Goal: Task Accomplishment & Management: Use online tool/utility

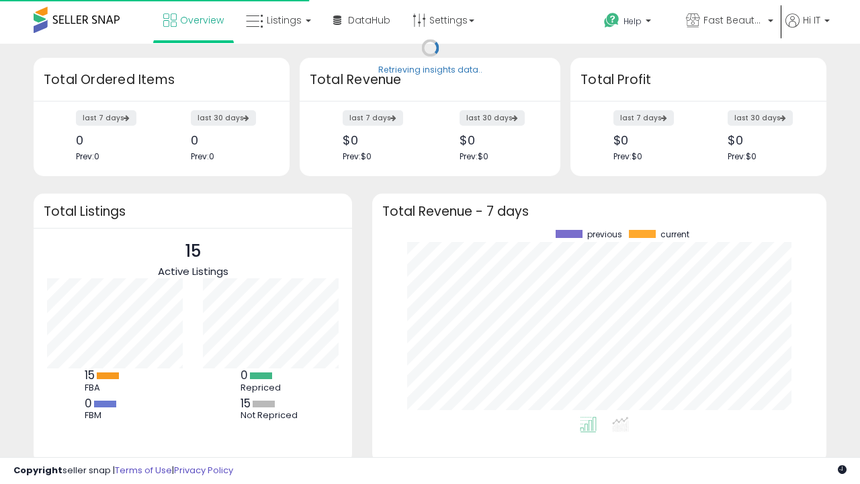
scroll to position [187, 427]
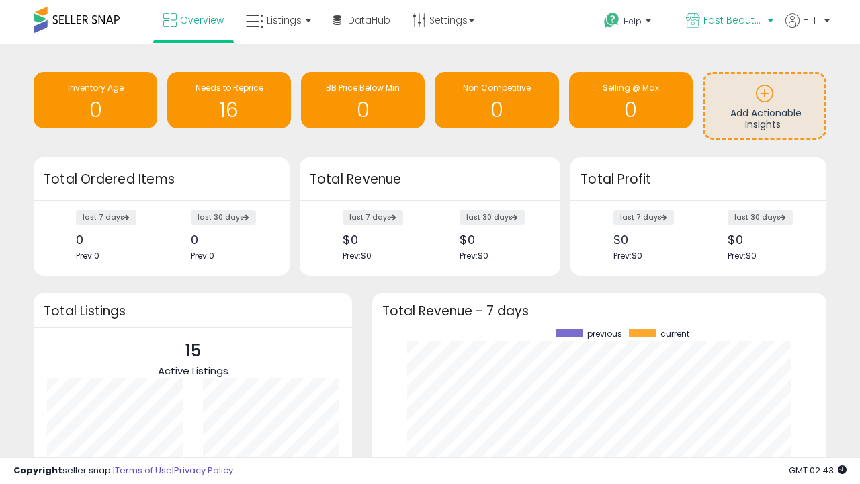
click at [729, 22] on span "Fast Beauty ([GEOGRAPHIC_DATA])" at bounding box center [734, 19] width 60 height 13
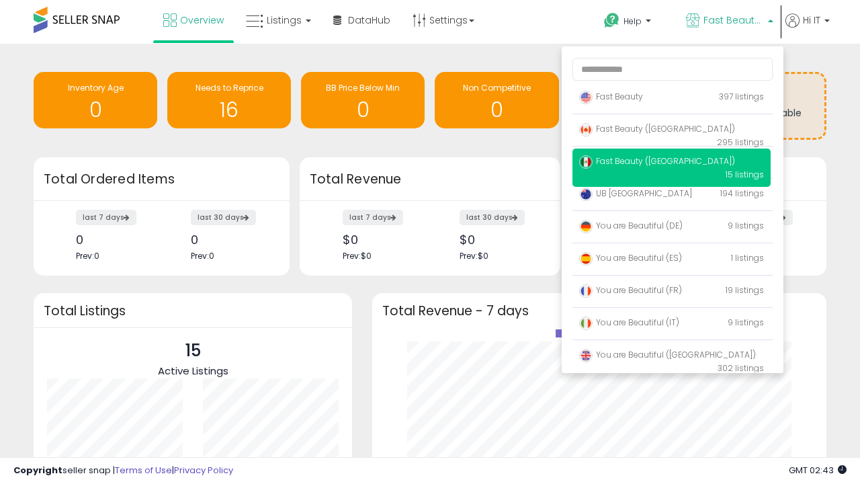
click at [671, 196] on p "UB Australia 194 listings" at bounding box center [672, 194] width 198 height 27
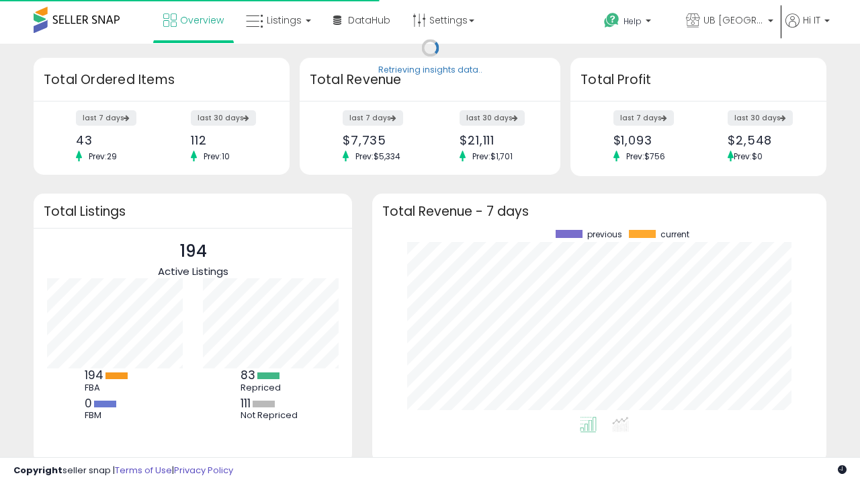
scroll to position [187, 427]
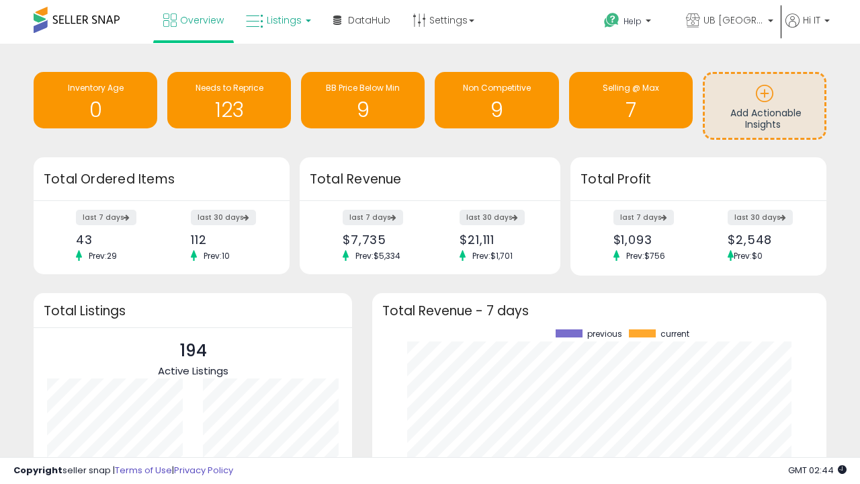
click at [277, 20] on span "Listings" at bounding box center [284, 19] width 35 height 13
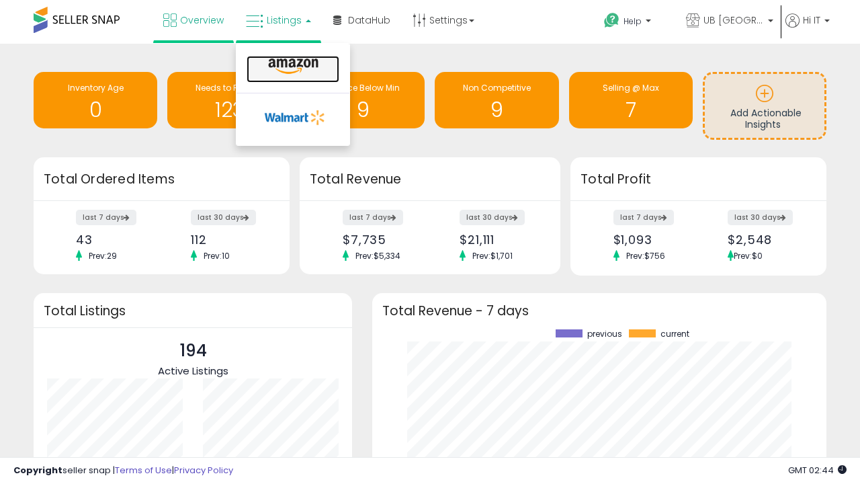
click at [292, 67] on icon at bounding box center [293, 66] width 58 height 17
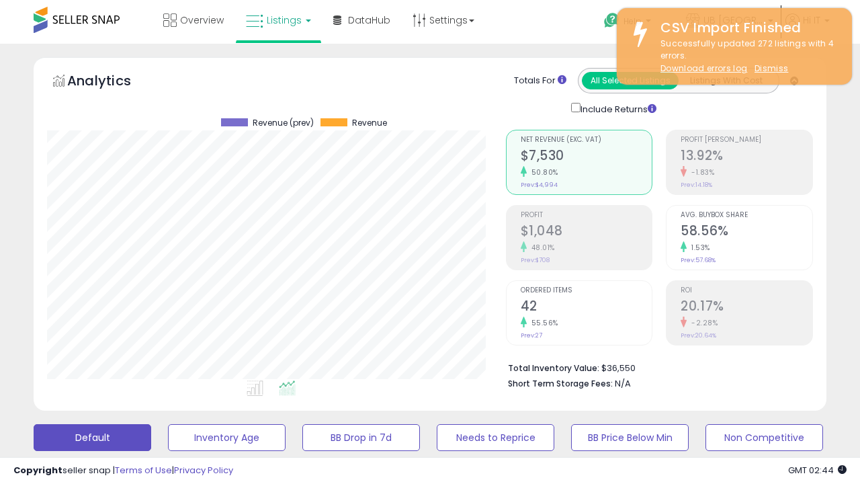
scroll to position [366, 0]
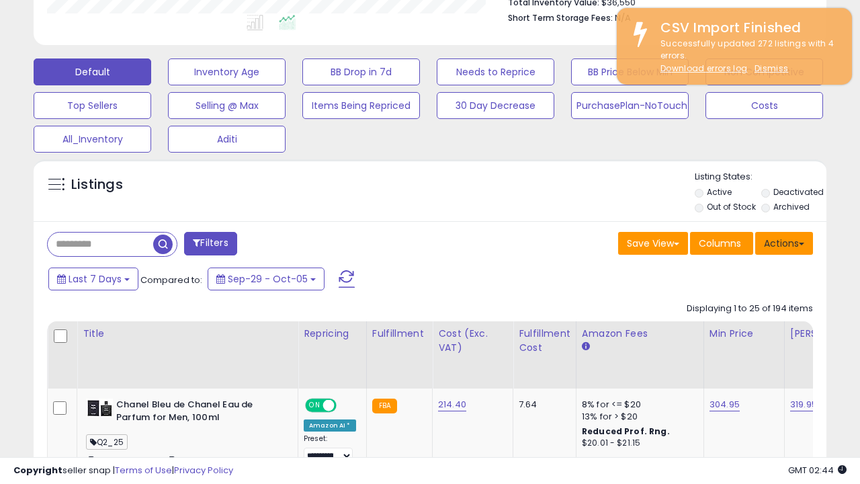
click at [784, 242] on button "Actions" at bounding box center [784, 243] width 58 height 23
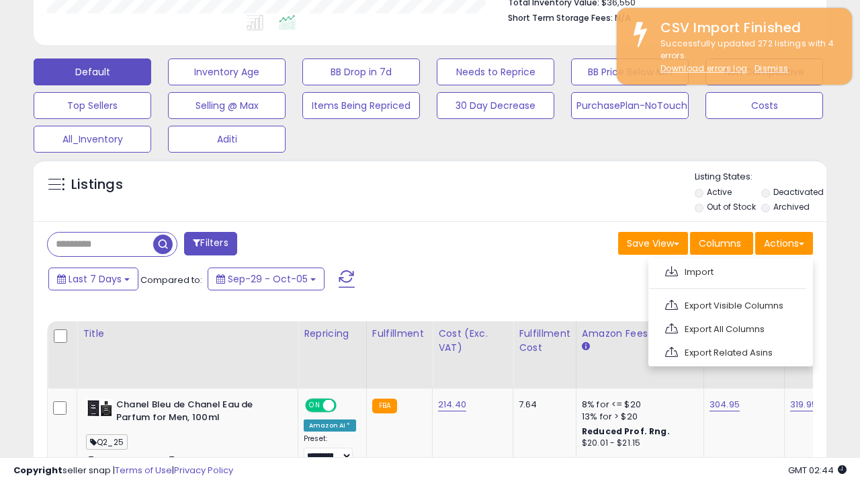
click at [671, 270] on span at bounding box center [671, 271] width 13 height 10
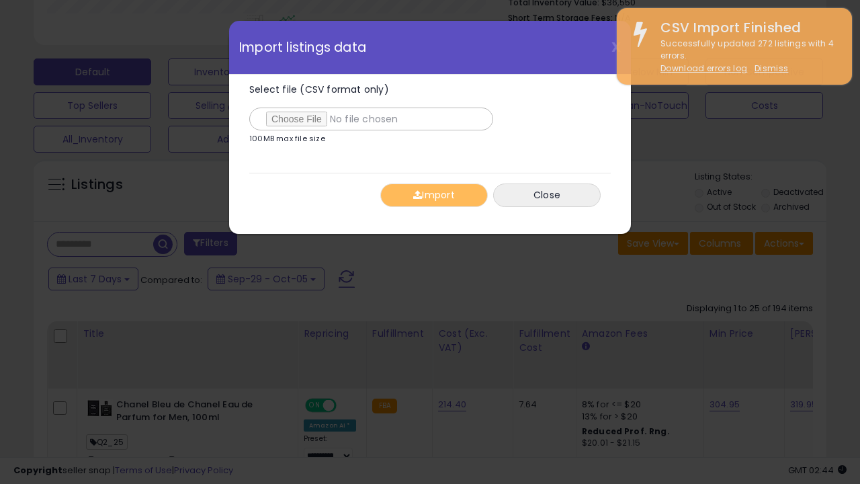
type input "**********"
click at [434, 195] on button "Import" at bounding box center [434, 195] width 108 height 24
